Goal: Book appointment/travel/reservation

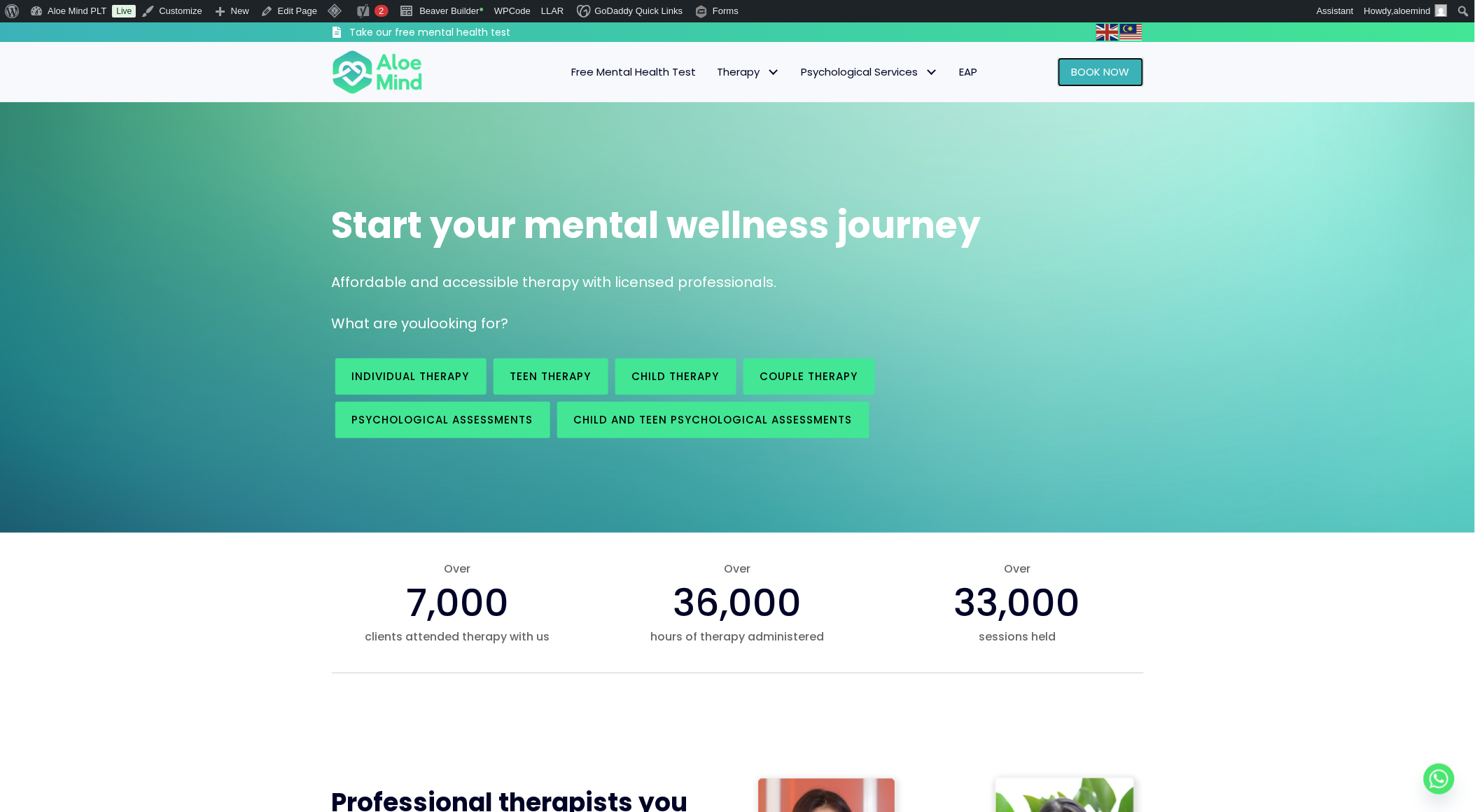
click at [1067, 59] on link "Book Now" at bounding box center [1100, 72] width 86 height 29
click at [1087, 73] on span "Book Now" at bounding box center [1100, 71] width 58 height 15
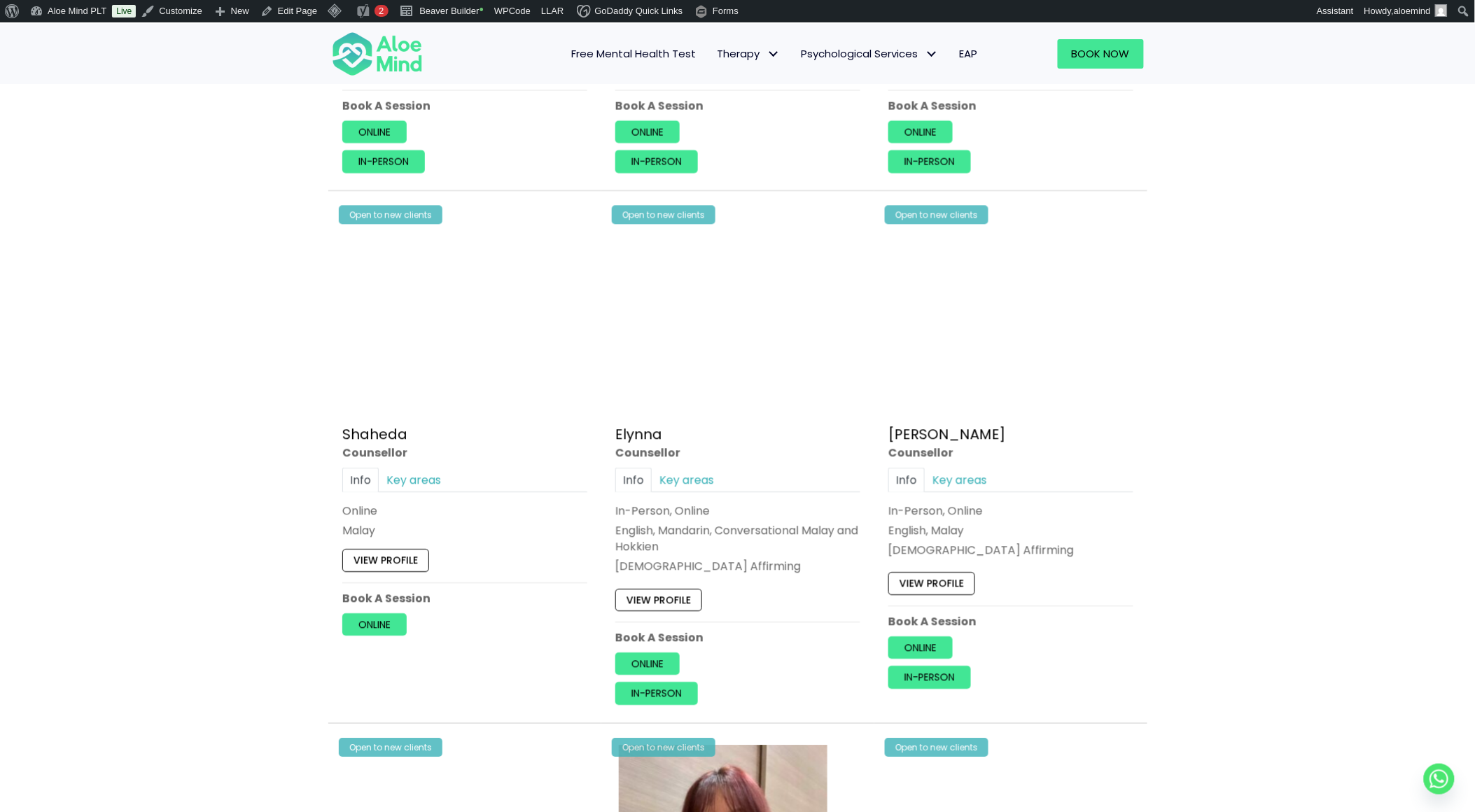
scroll to position [1478, 0]
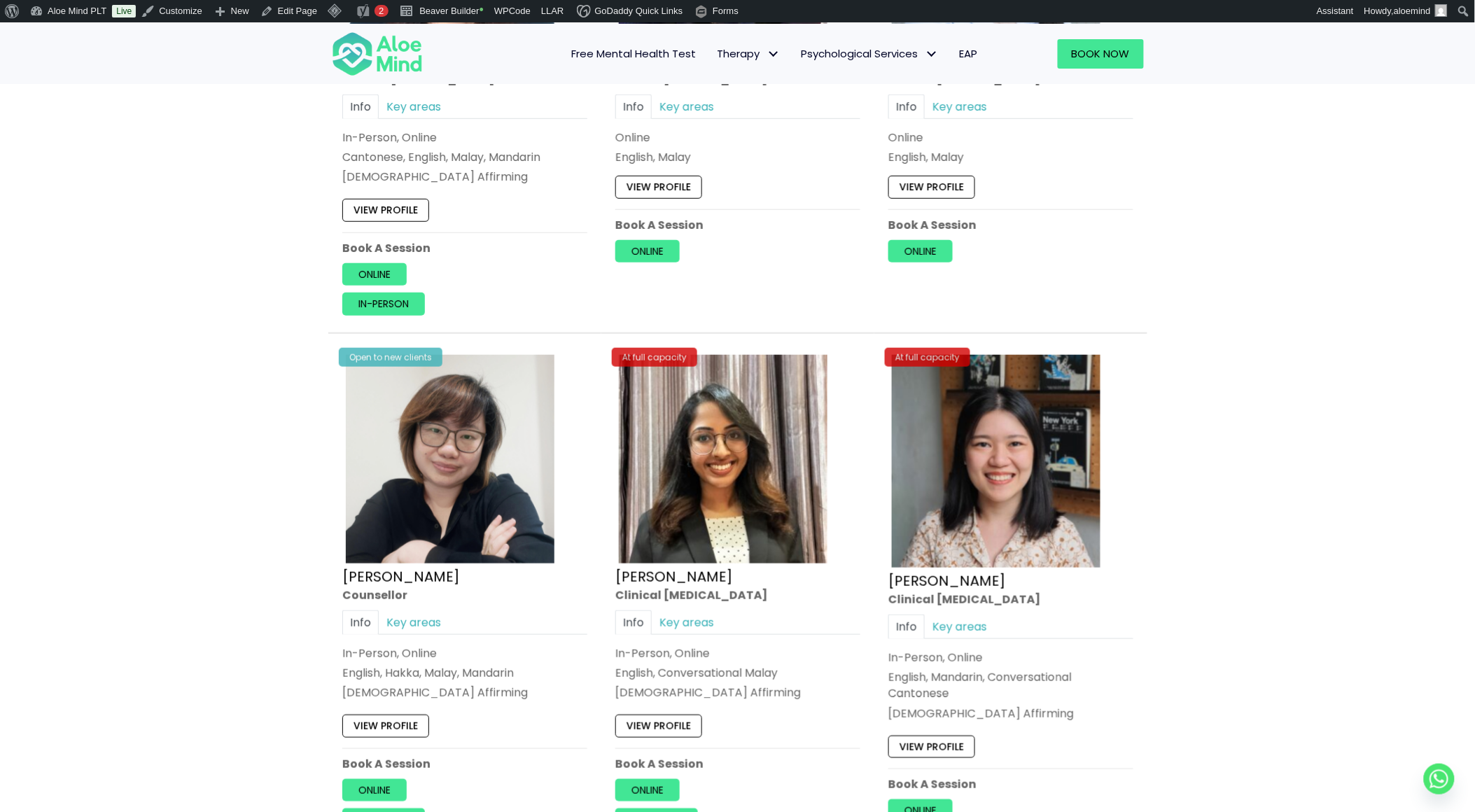
scroll to position [4201, 0]
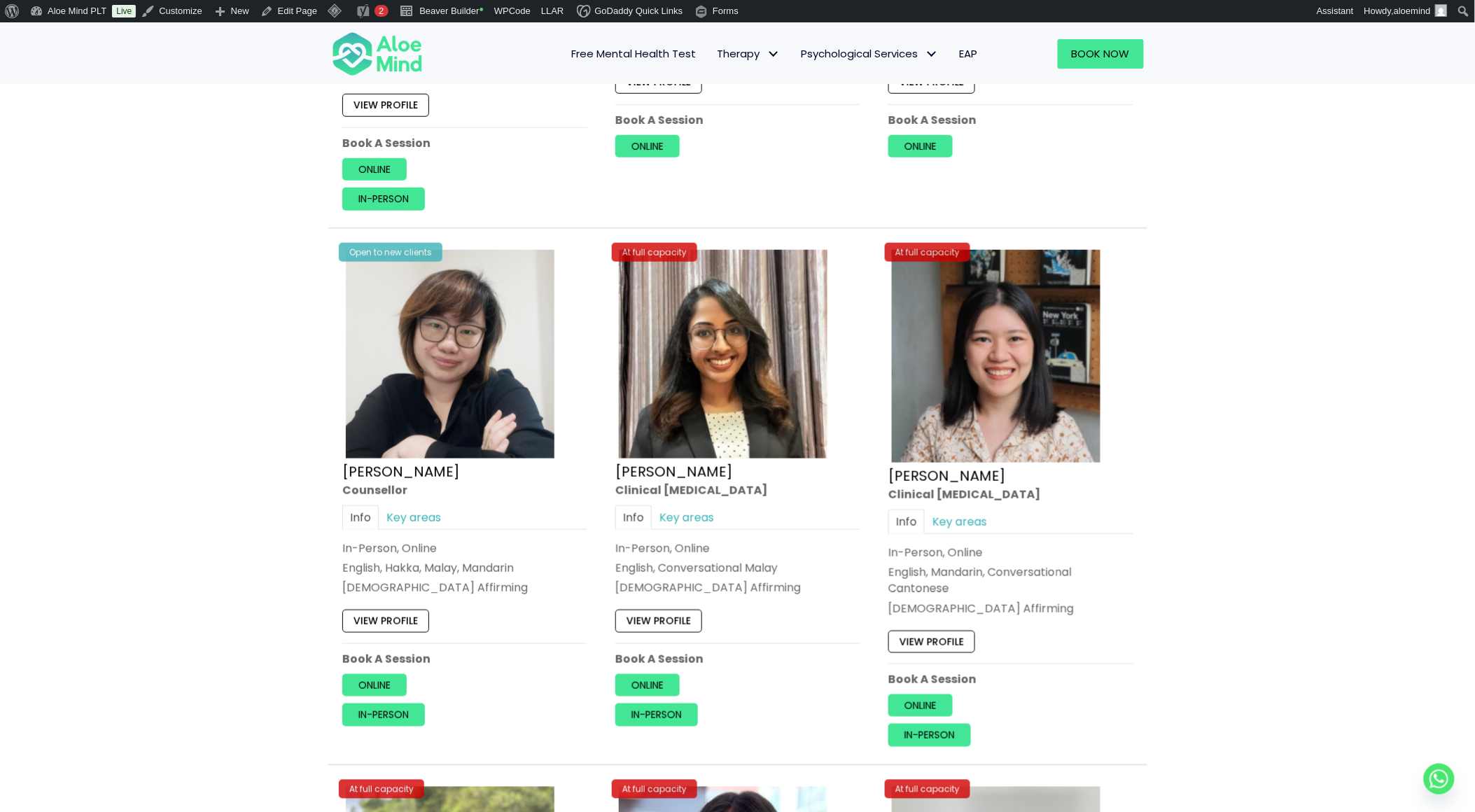
drag, startPoint x: 1285, startPoint y: 509, endPoint x: 1254, endPoint y: 579, distance: 76.6
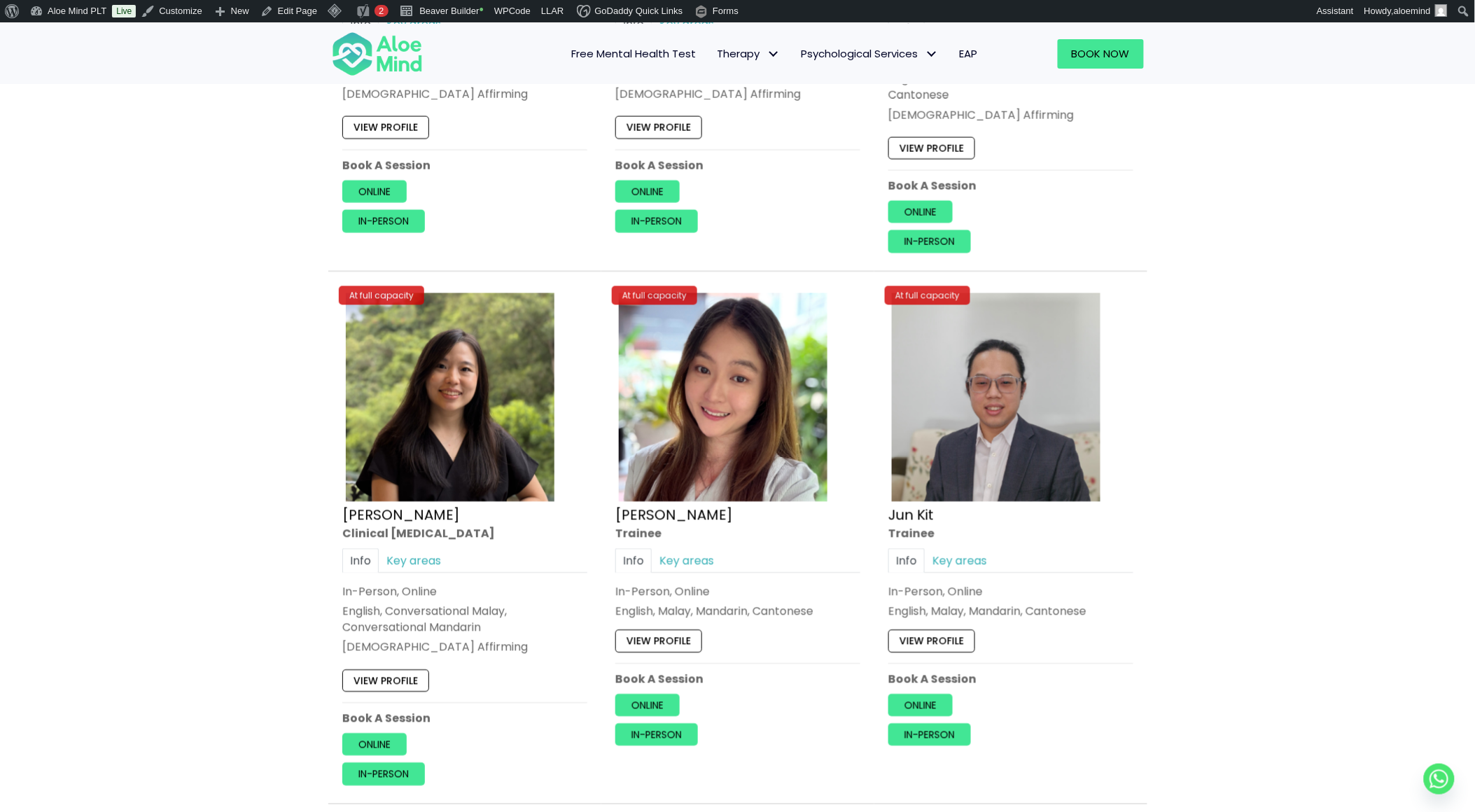
scroll to position [4901, 0]
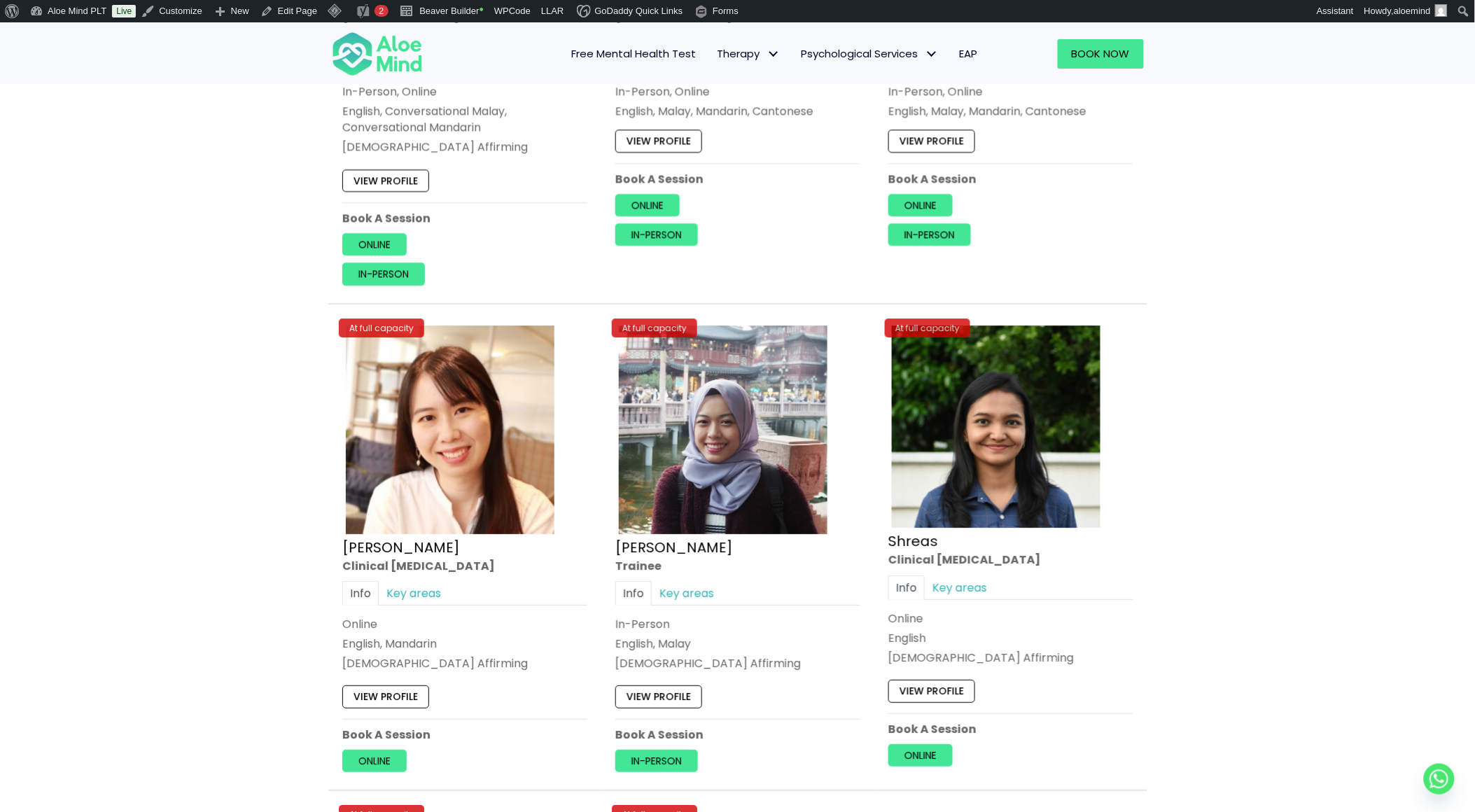
scroll to position [5523, 0]
